Goal: Book appointment/travel/reservation

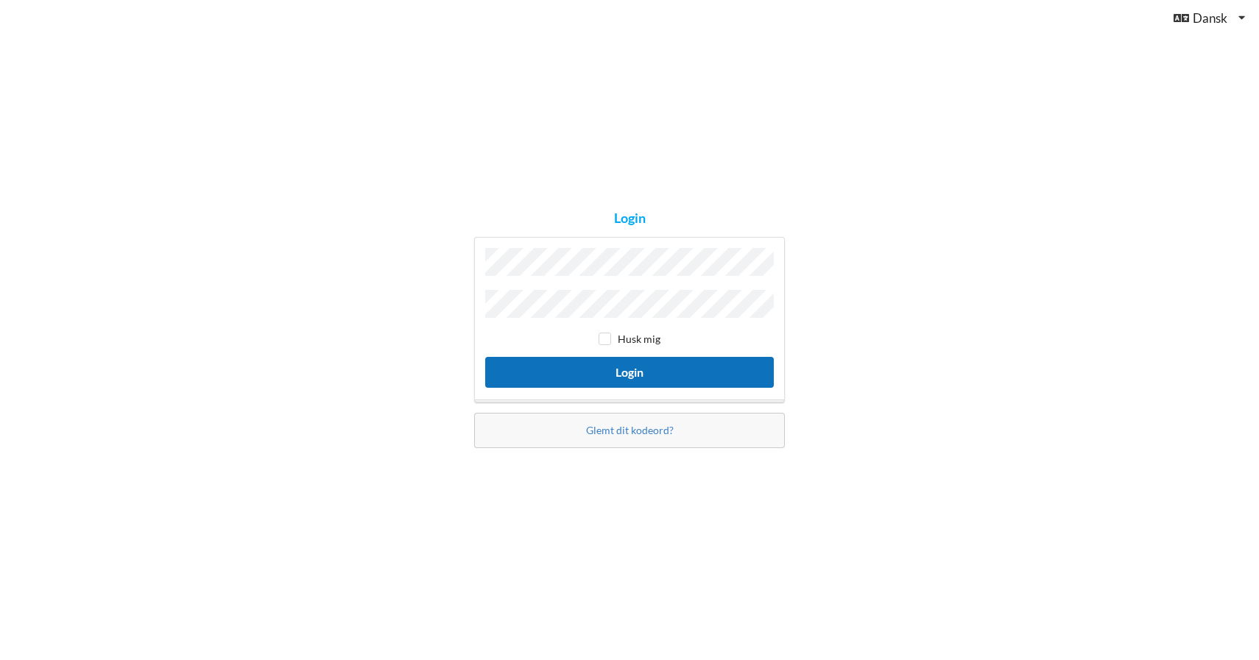
click at [582, 370] on button "Login" at bounding box center [629, 372] width 289 height 30
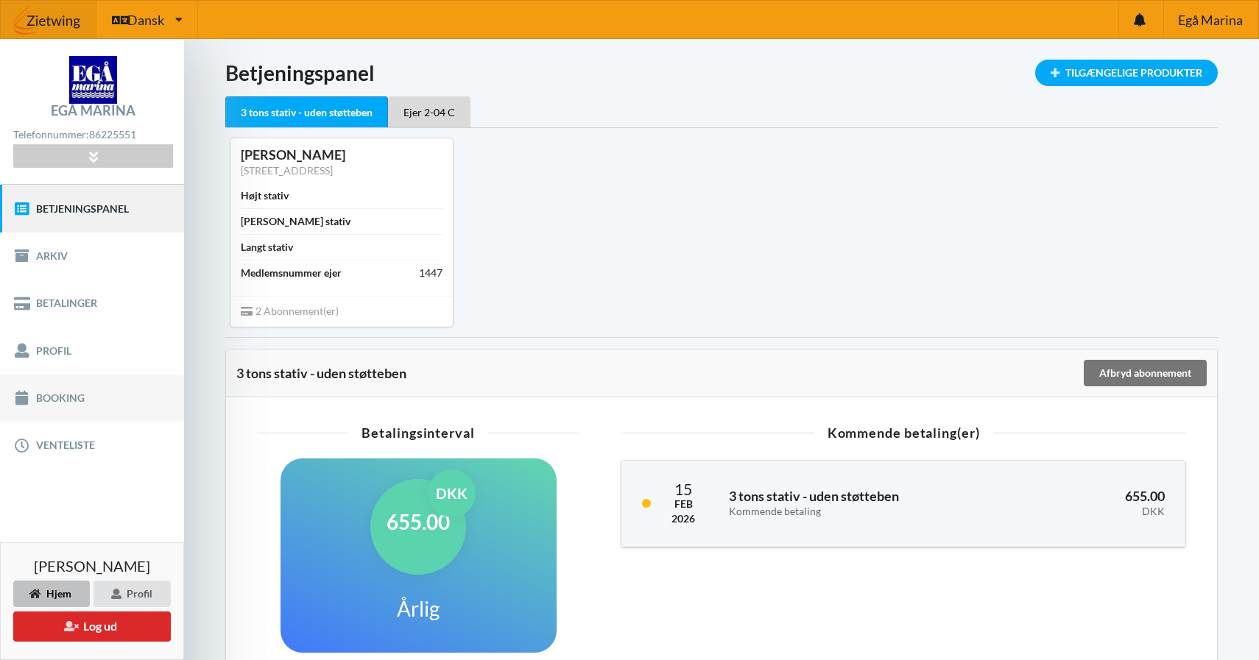
scroll to position [10, 0]
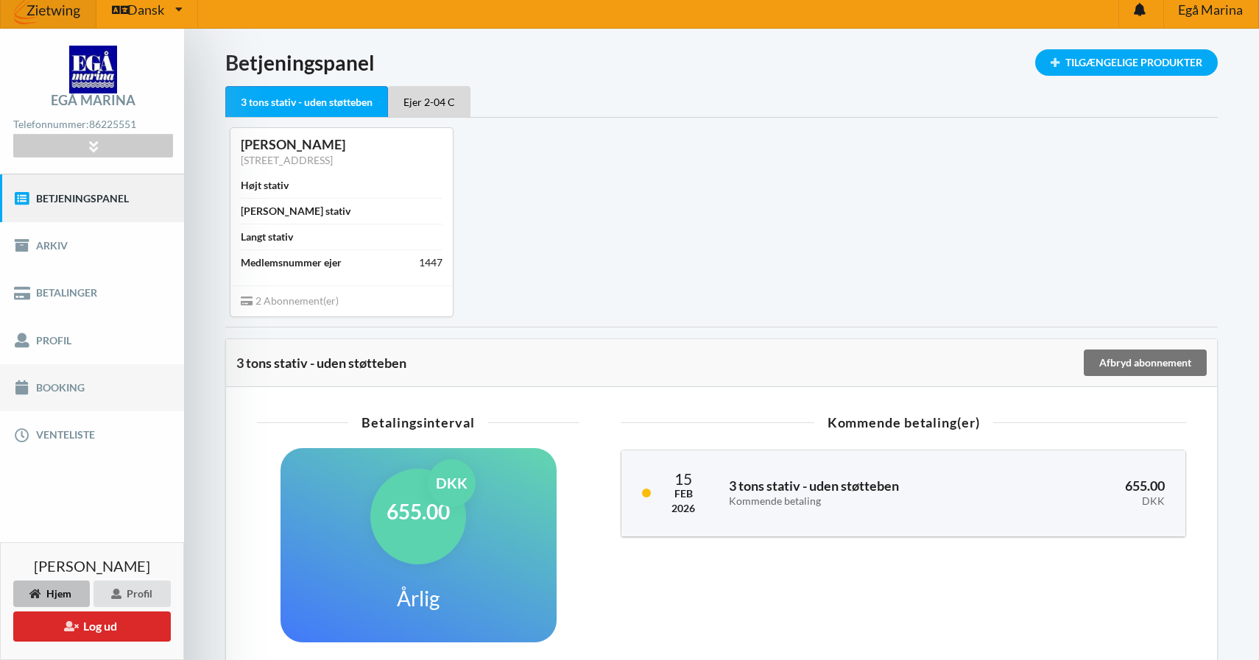
click at [87, 394] on link "Booking" at bounding box center [92, 387] width 184 height 47
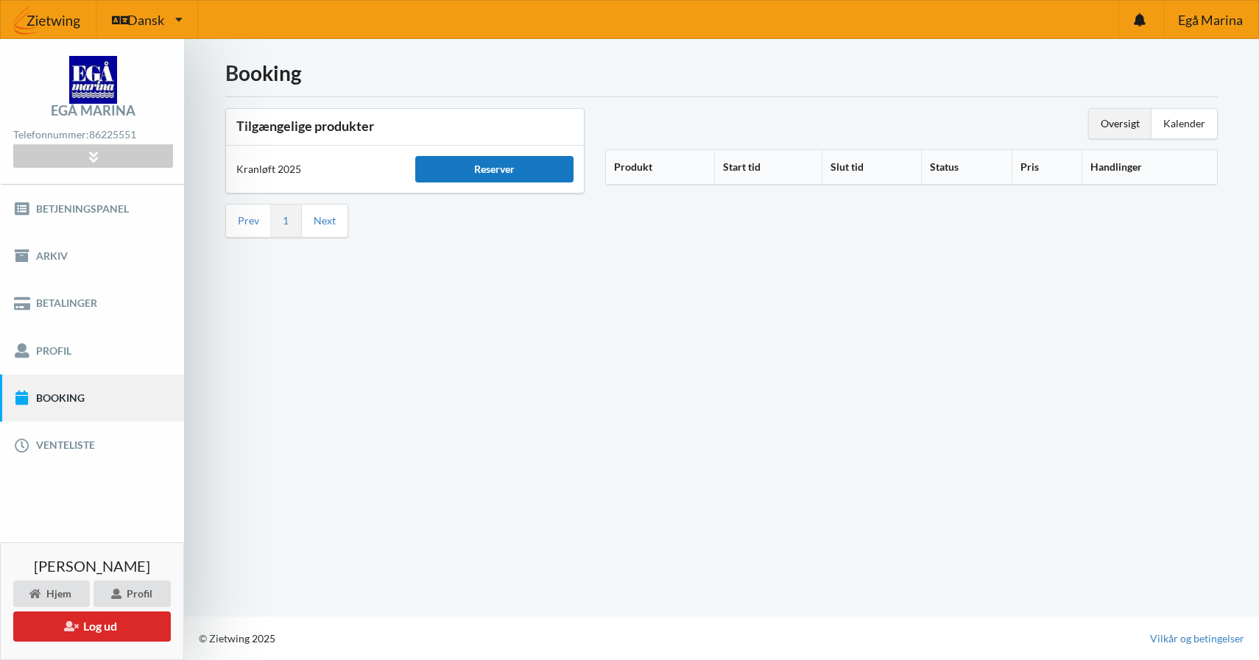
click at [473, 174] on div "Reserver" at bounding box center [494, 169] width 158 height 27
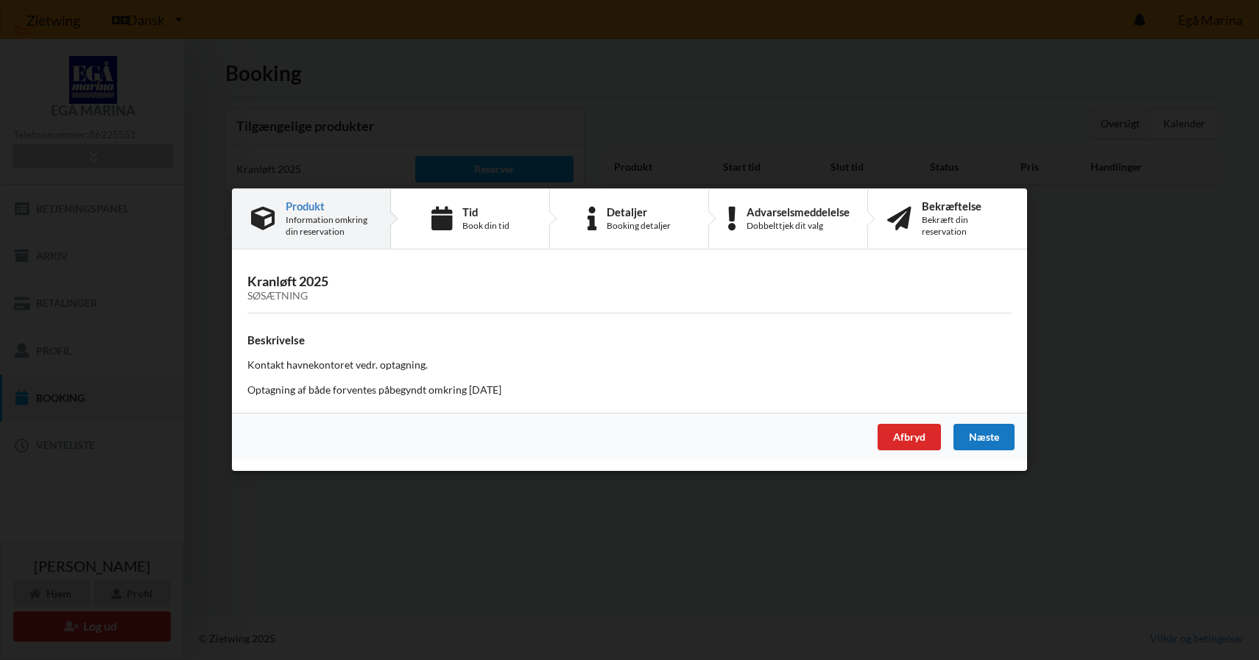
click at [985, 432] on div "Næste" at bounding box center [984, 438] width 61 height 27
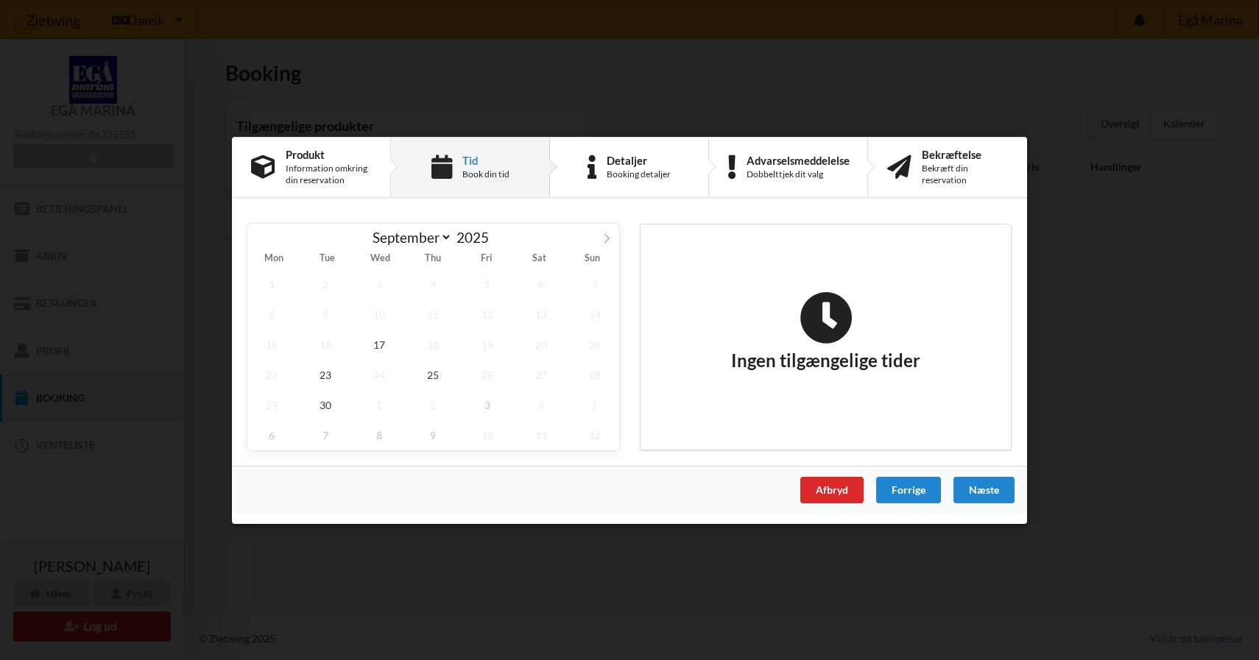
click at [604, 236] on icon at bounding box center [607, 238] width 10 height 10
click at [605, 241] on icon at bounding box center [607, 238] width 10 height 10
click at [268, 238] on span at bounding box center [259, 235] width 25 height 25
select select "9"
click at [538, 347] on span "18" at bounding box center [541, 344] width 49 height 30
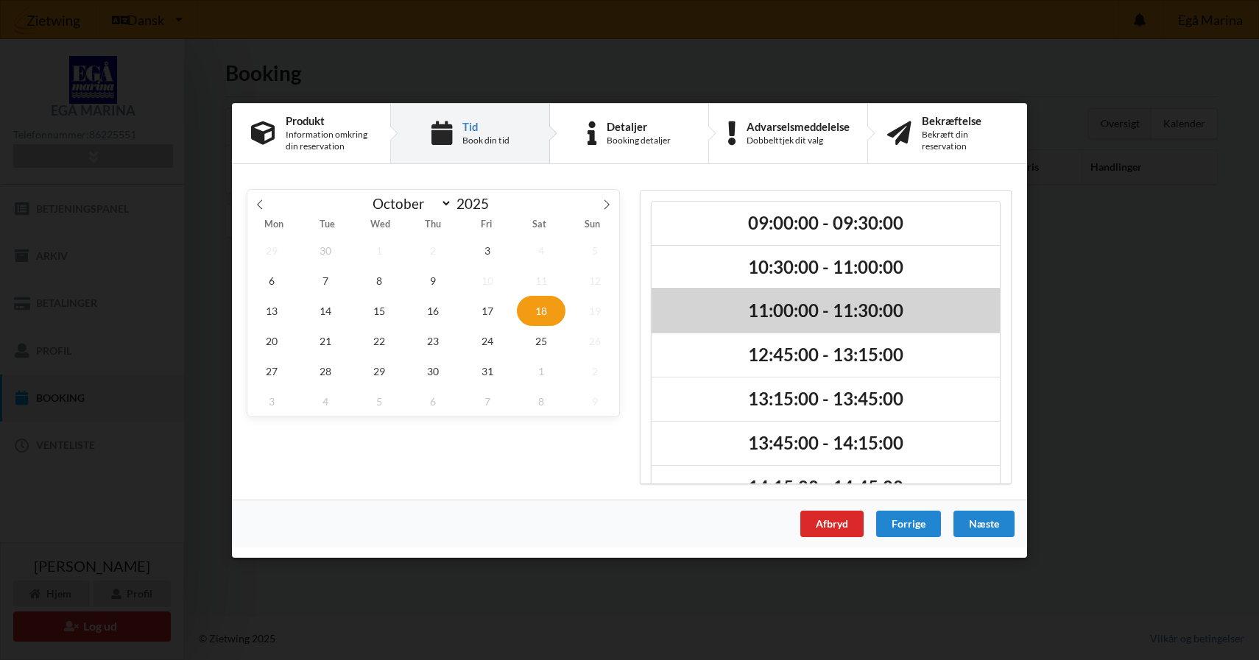
scroll to position [37, 0]
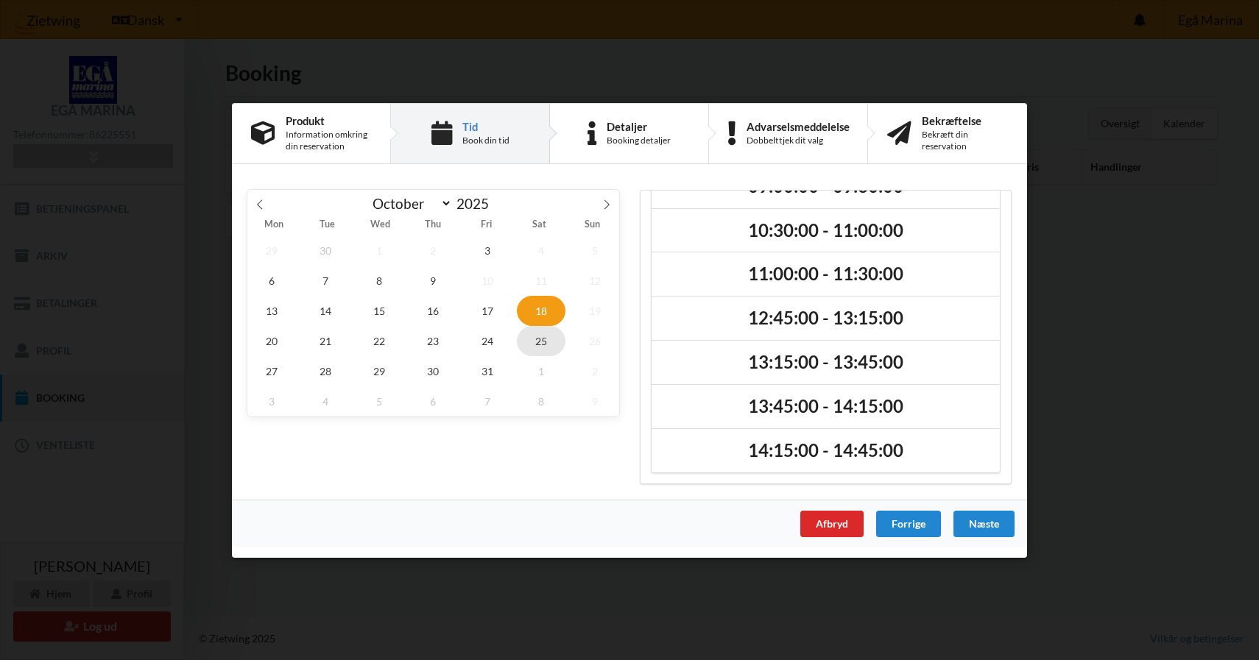
click at [545, 337] on span "25" at bounding box center [541, 340] width 49 height 30
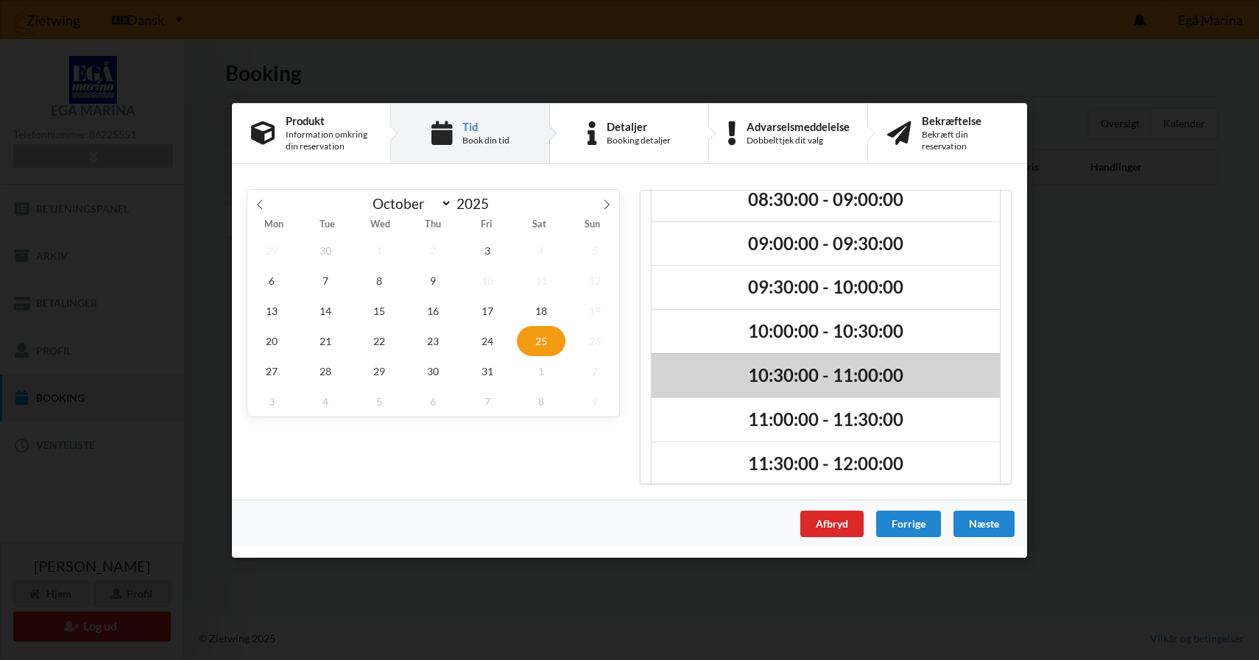
scroll to position [0, 0]
